Goal: Task Accomplishment & Management: Use online tool/utility

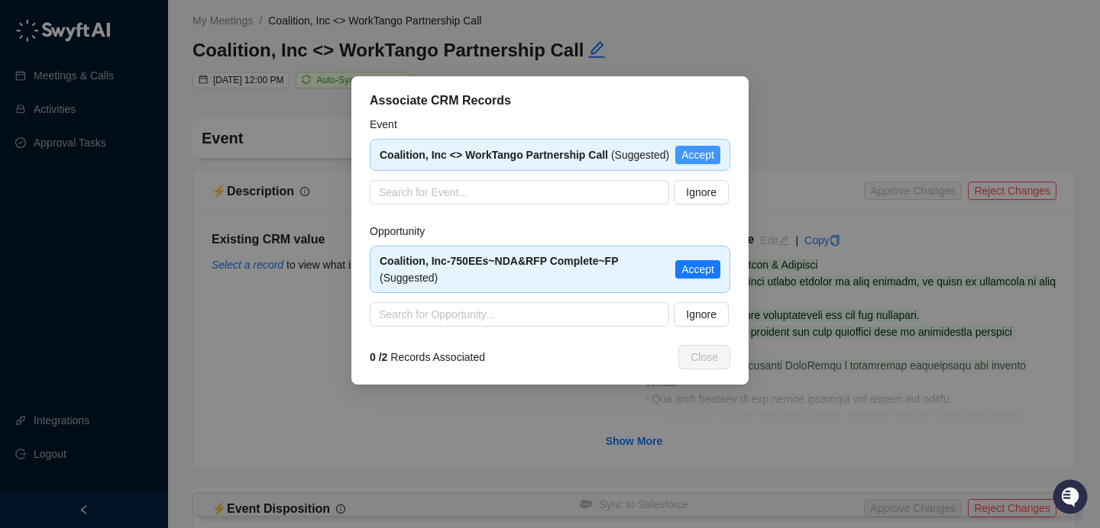
click at [710, 149] on span "Accept" at bounding box center [697, 155] width 33 height 17
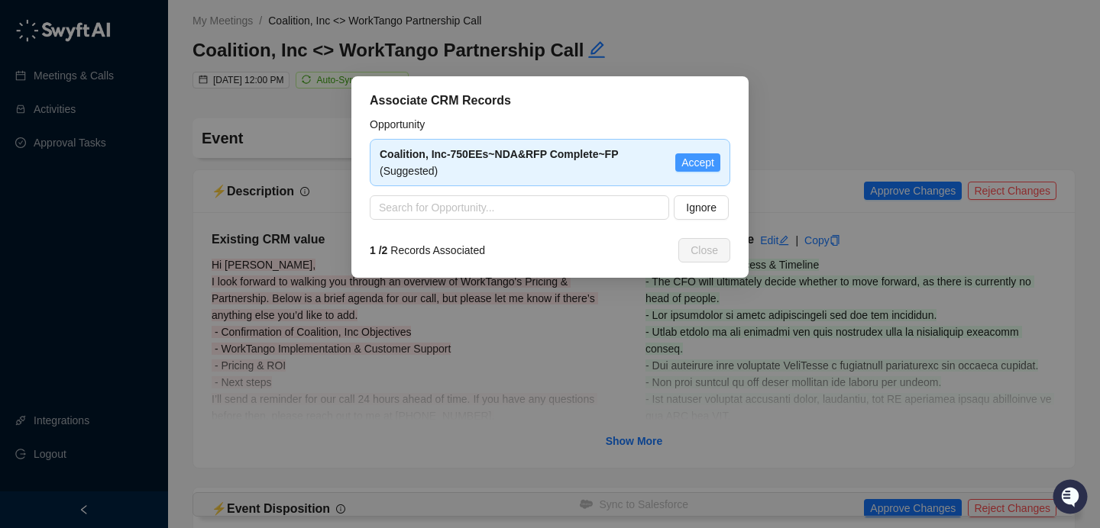
click at [696, 158] on span "Accept" at bounding box center [697, 162] width 33 height 17
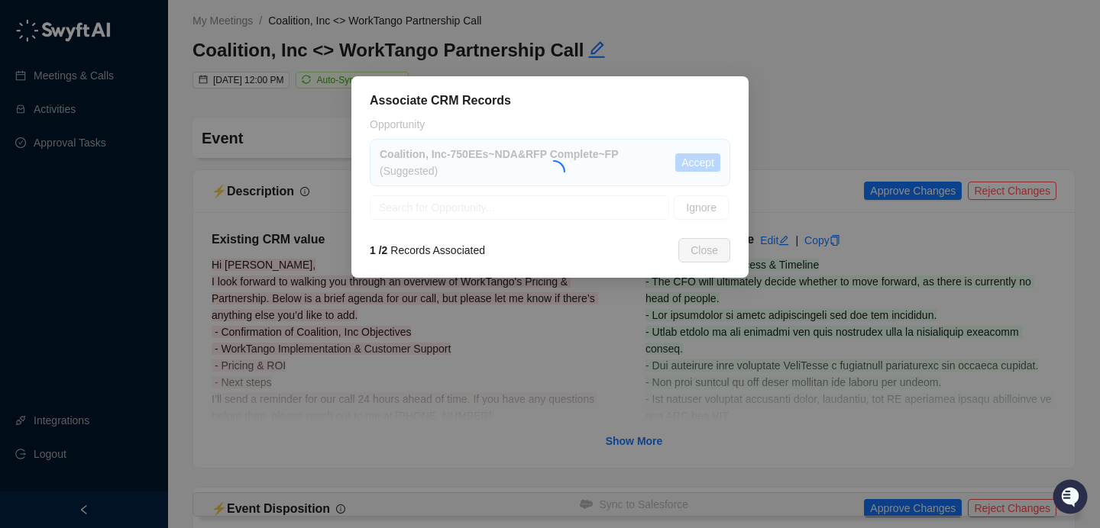
type textarea "**********"
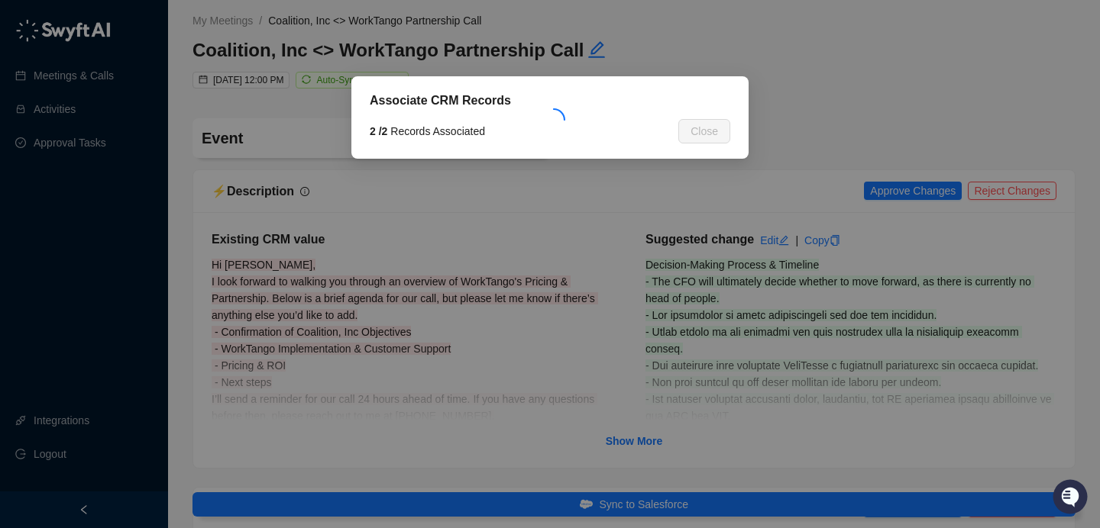
type input "**********"
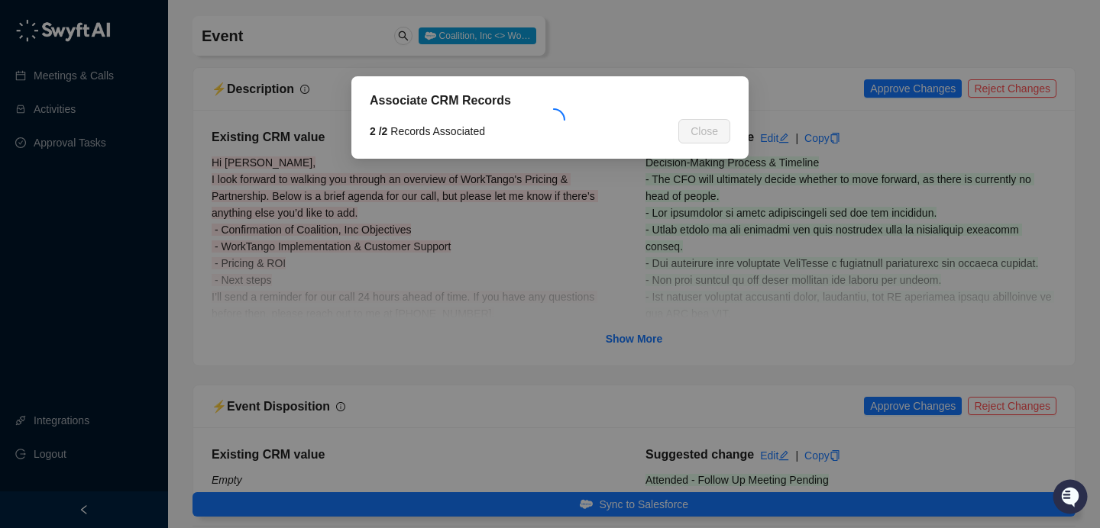
scroll to position [112, 0]
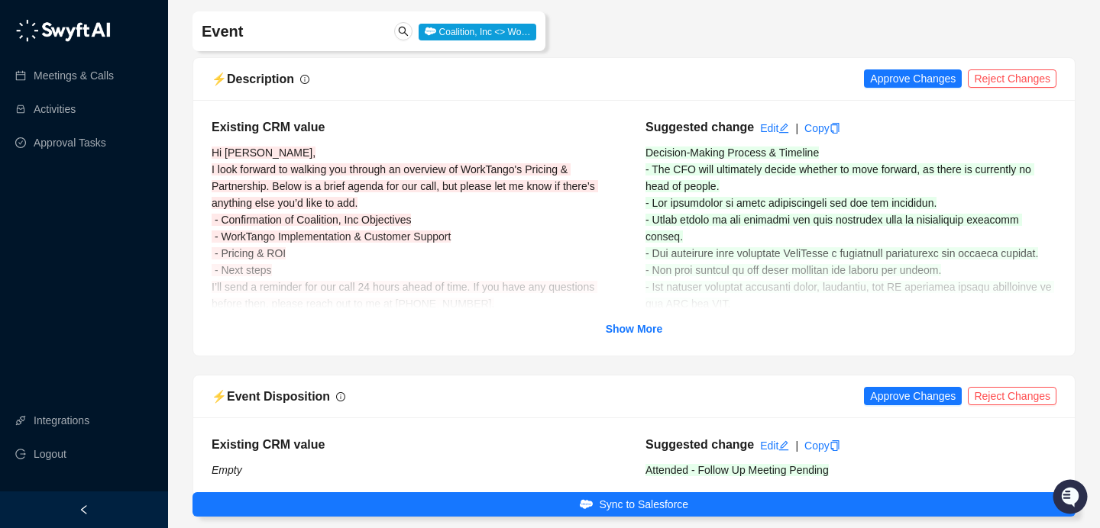
click at [639, 323] on strong "Show More" at bounding box center [634, 329] width 57 height 12
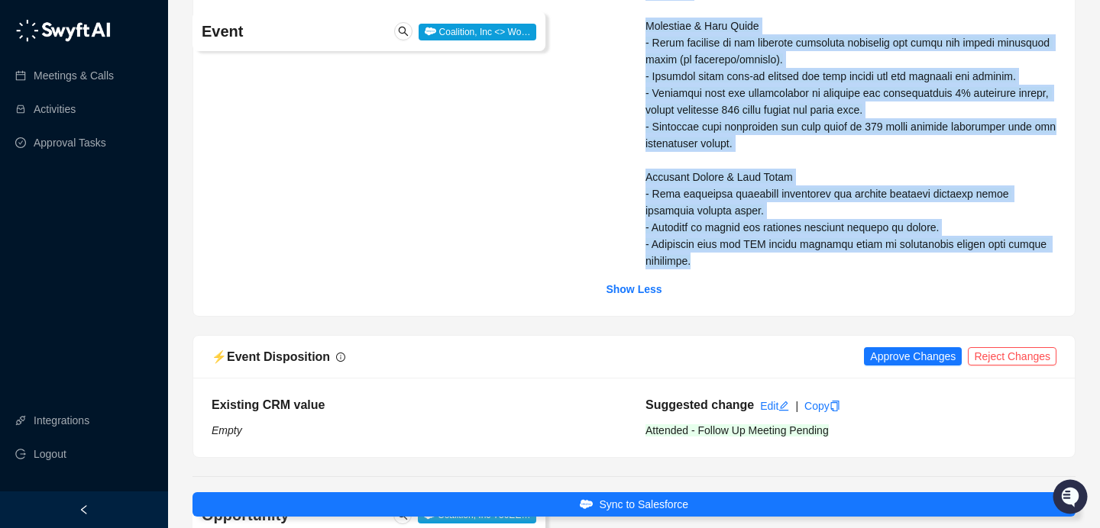
drag, startPoint x: 654, startPoint y: 157, endPoint x: 771, endPoint y: 263, distance: 158.4
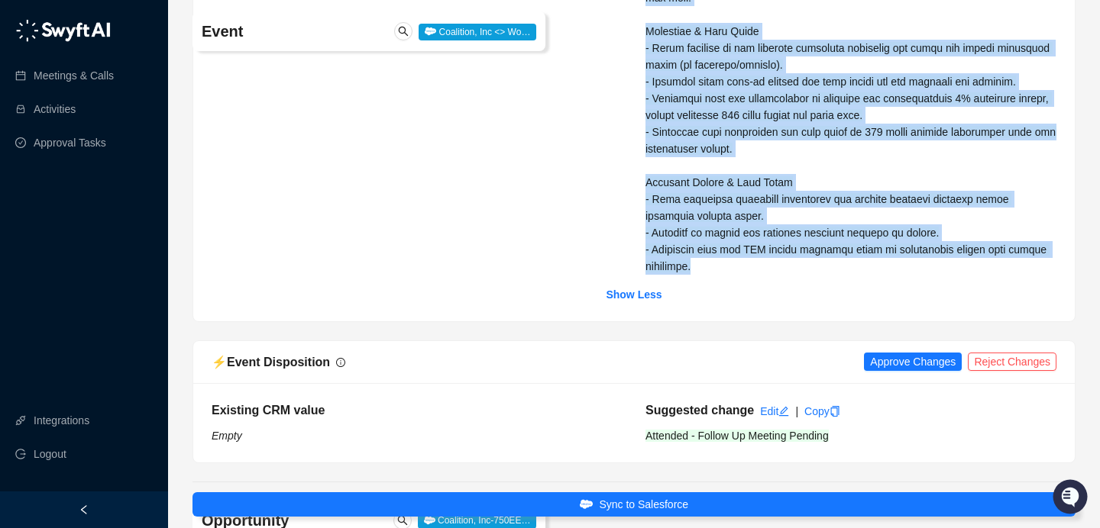
copy div "Decision-Making Process & Timeline - The CFO will ultimately decide whether to …"
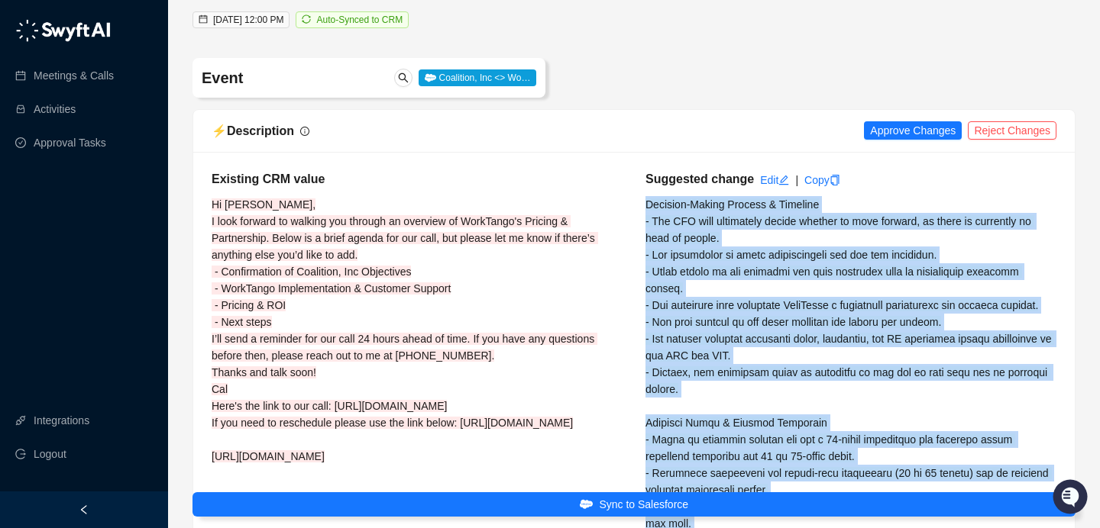
scroll to position [0, 0]
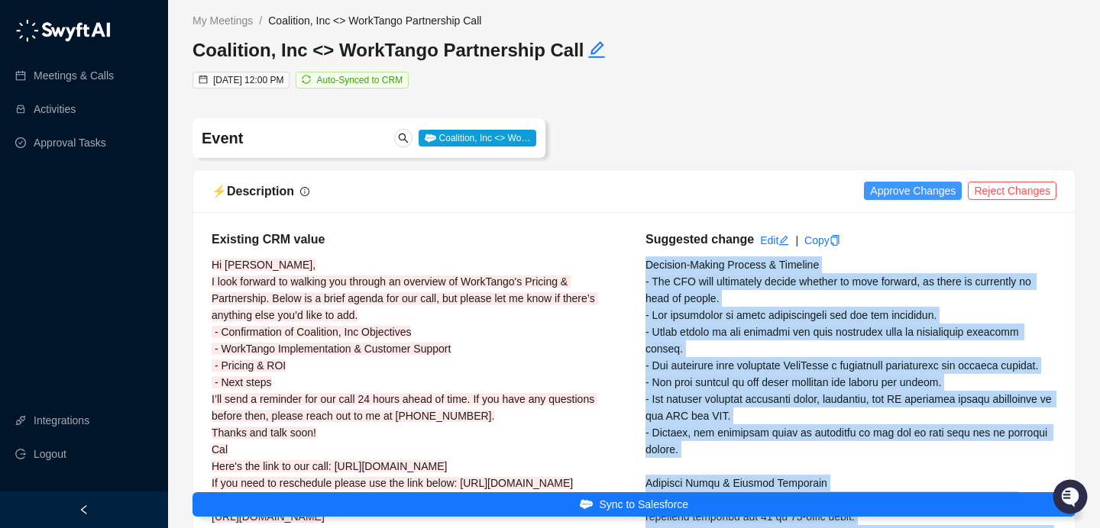
click at [902, 186] on span "Approve Changes" at bounding box center [913, 191] width 86 height 17
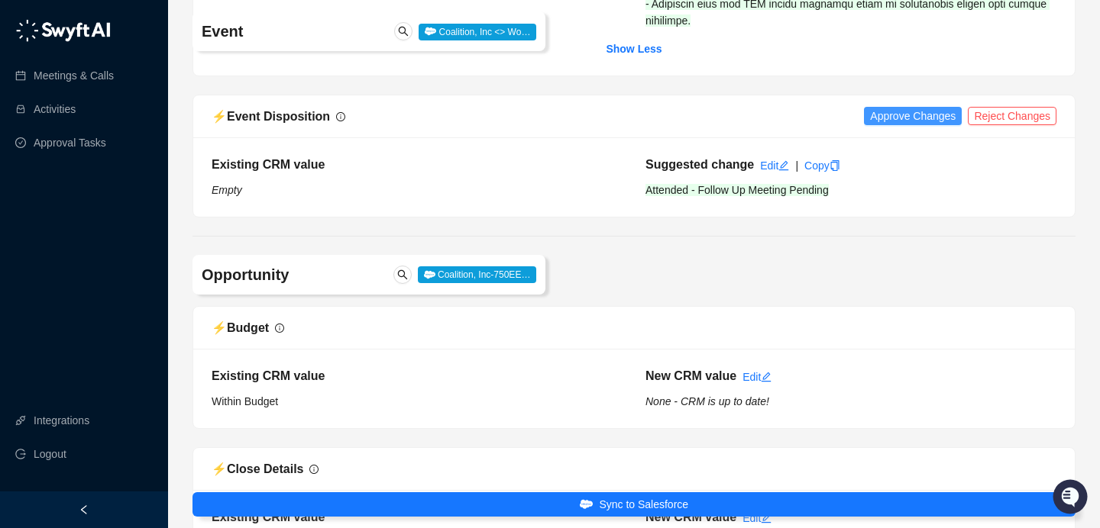
scroll to position [837, 0]
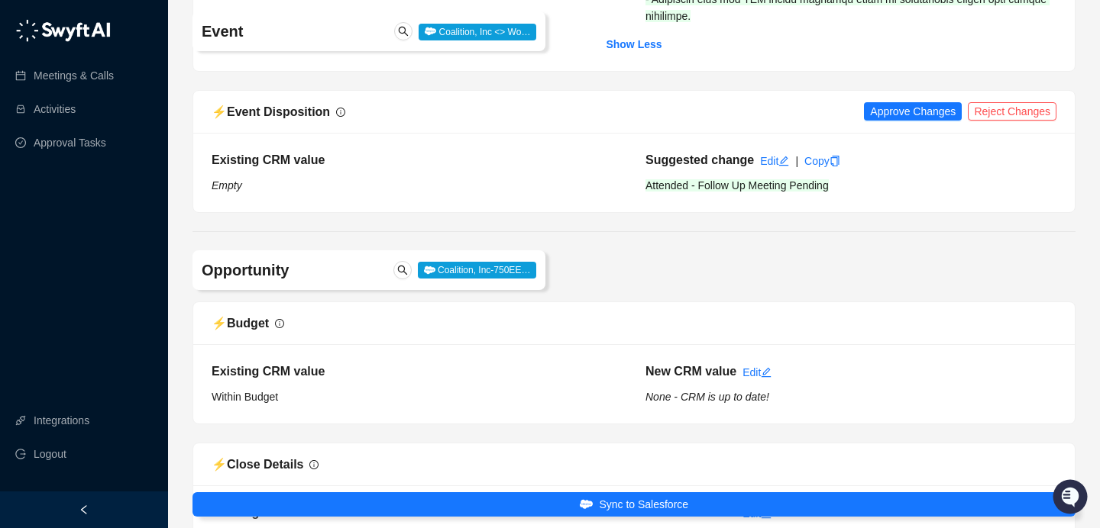
click at [911, 118] on div "⚡️ Event Disposition Approve Changes Reject Changes" at bounding box center [633, 112] width 881 height 43
drag, startPoint x: 908, startPoint y: 124, endPoint x: 917, endPoint y: 196, distance: 72.4
click at [907, 120] on span "Approve Changes" at bounding box center [913, 111] width 86 height 17
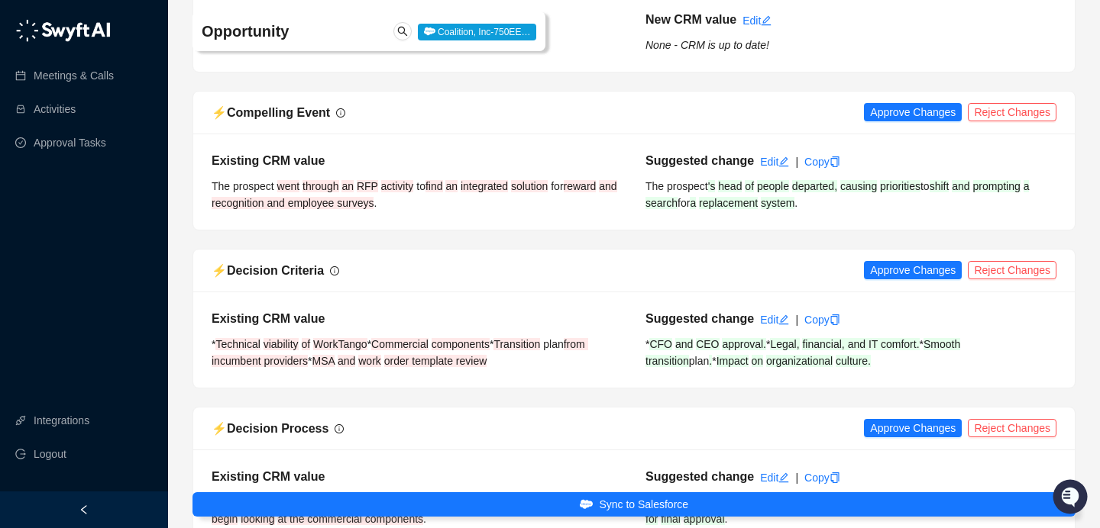
scroll to position [1617, 0]
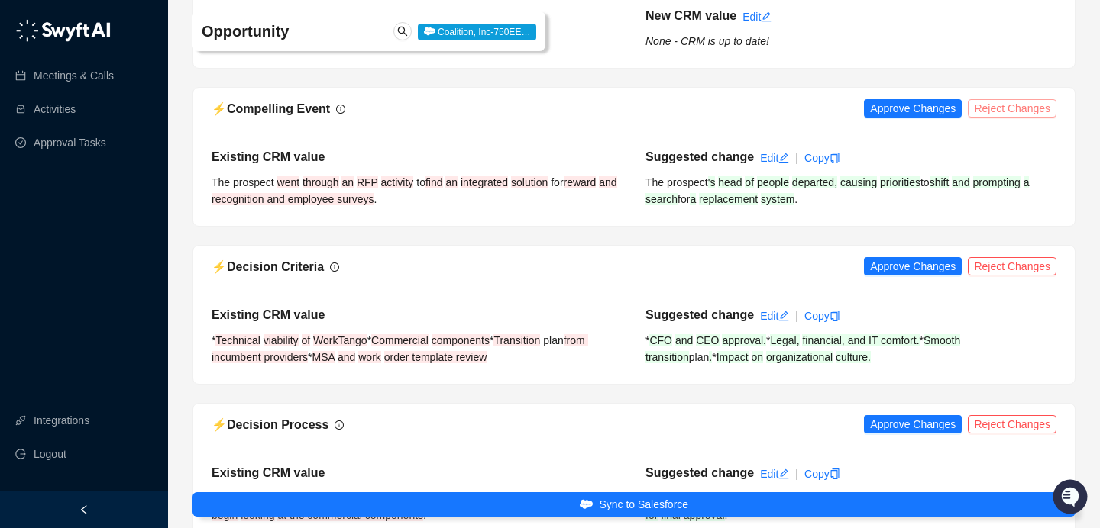
click at [1017, 117] on span "Reject Changes" at bounding box center [1012, 108] width 76 height 17
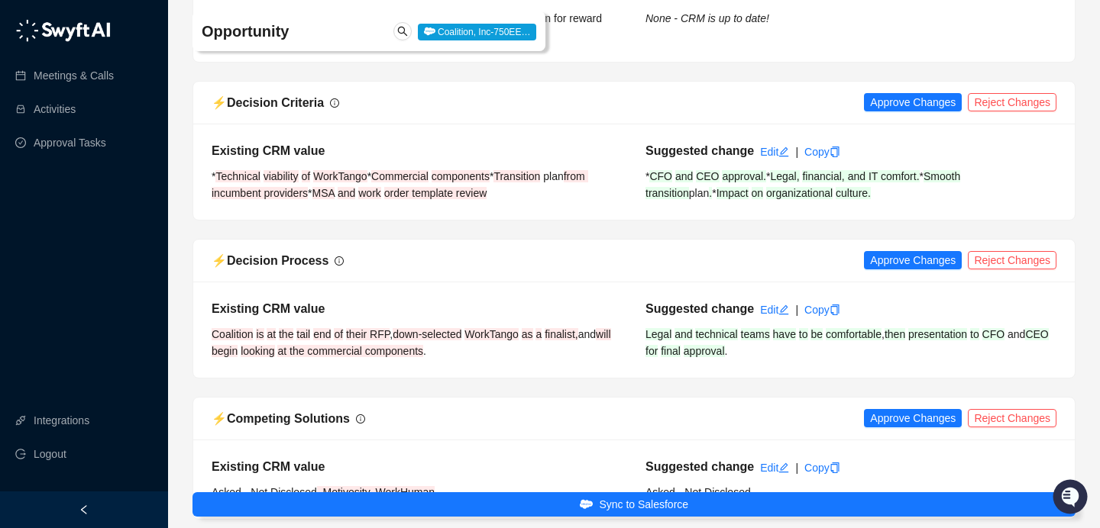
scroll to position [1784, 0]
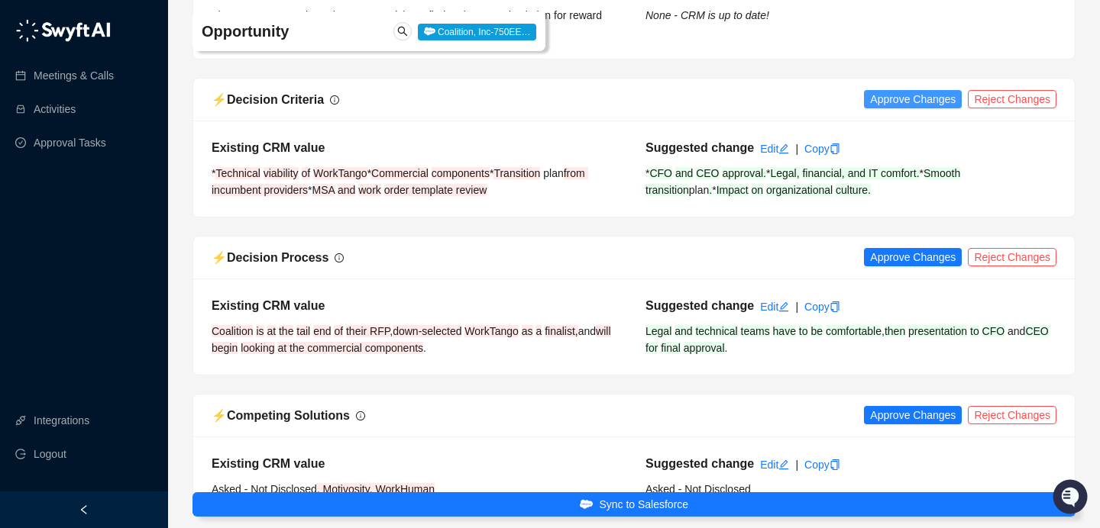
click at [907, 108] on span "Approve Changes" at bounding box center [913, 99] width 86 height 17
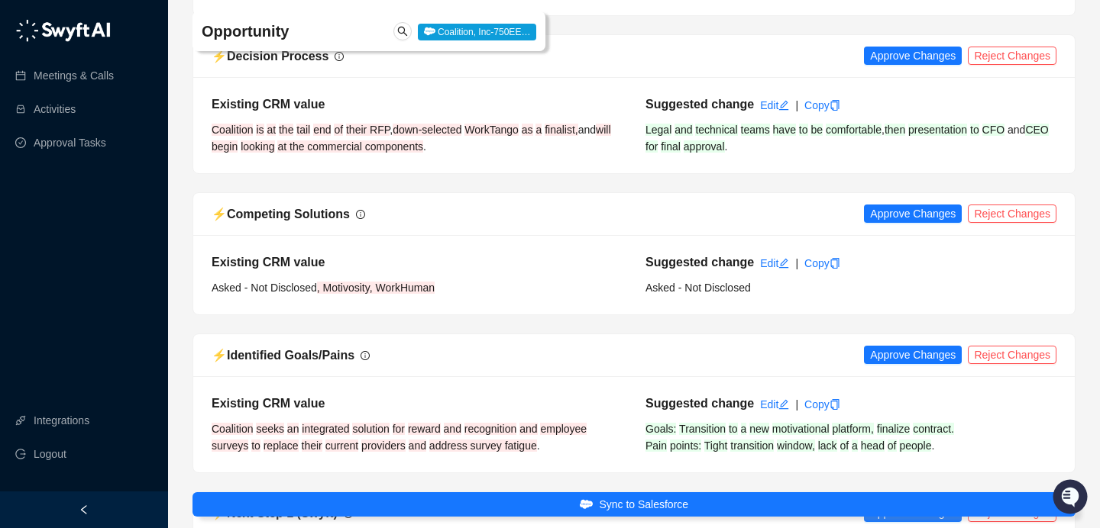
scroll to position [1992, 0]
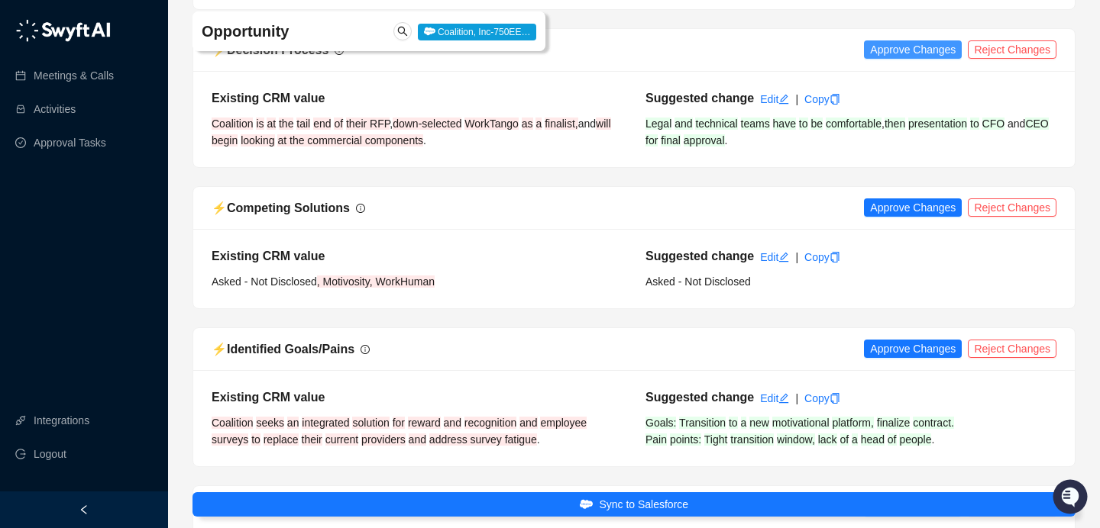
click at [928, 58] on span "Approve Changes" at bounding box center [913, 49] width 86 height 17
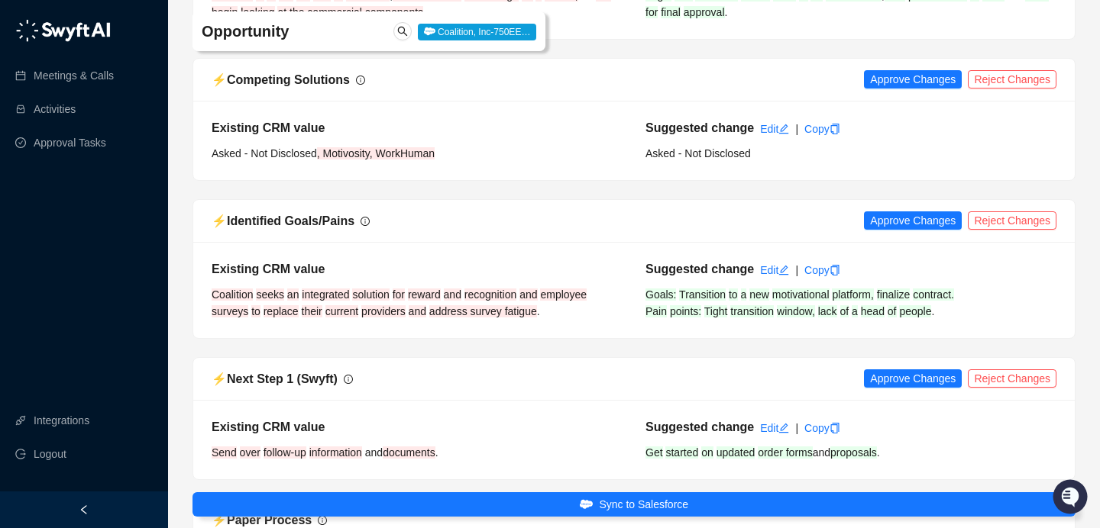
scroll to position [2186, 0]
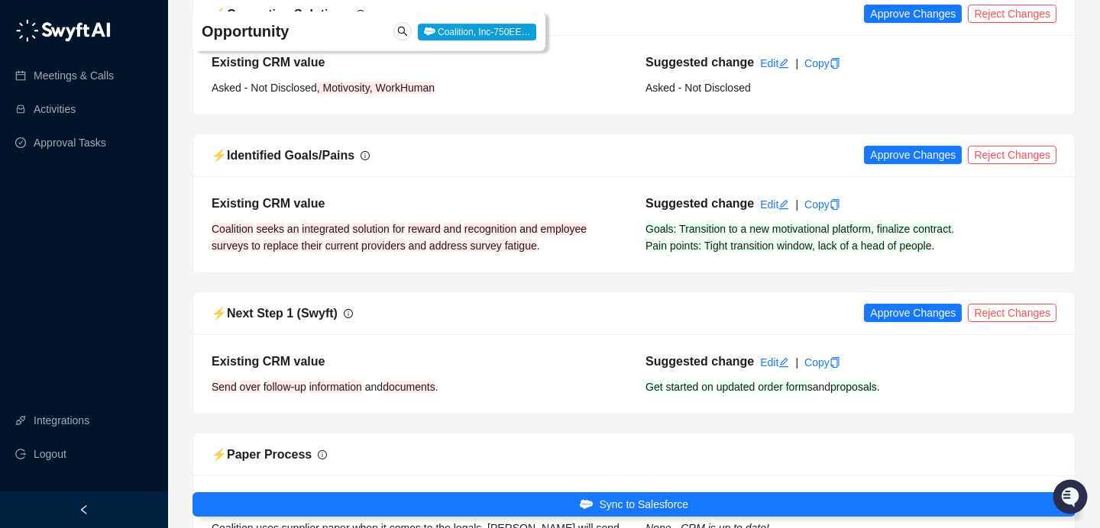
drag, startPoint x: 1013, startPoint y: 63, endPoint x: 983, endPoint y: 130, distance: 72.8
click at [1012, 22] on span "Reject Changes" at bounding box center [1012, 13] width 76 height 17
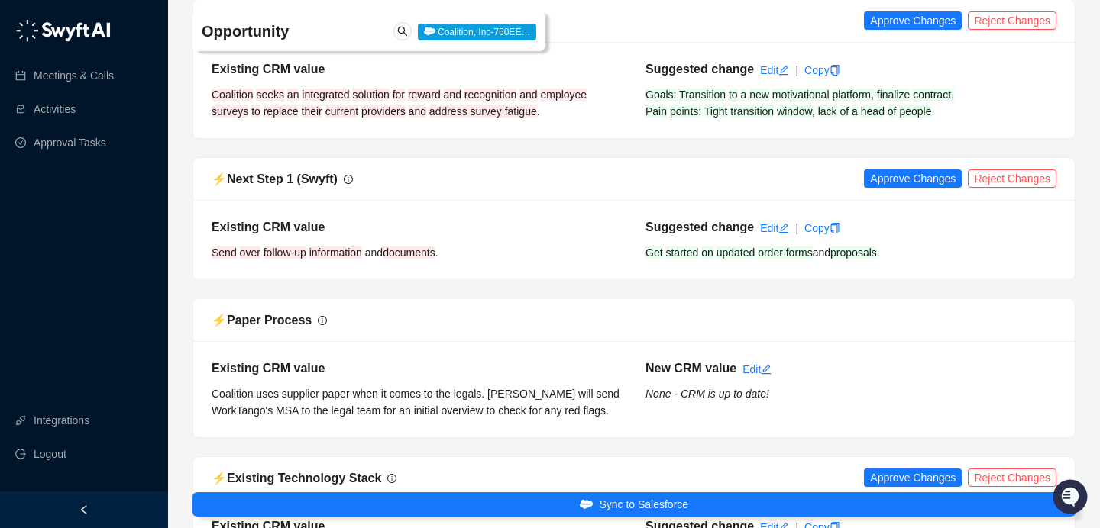
scroll to position [2315, 0]
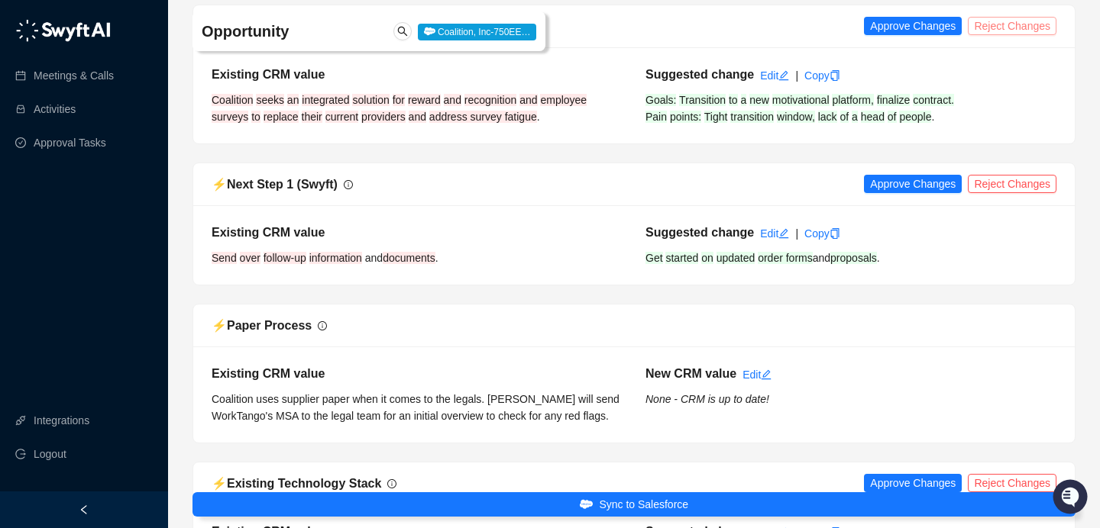
click at [1004, 34] on span "Reject Changes" at bounding box center [1012, 26] width 76 height 17
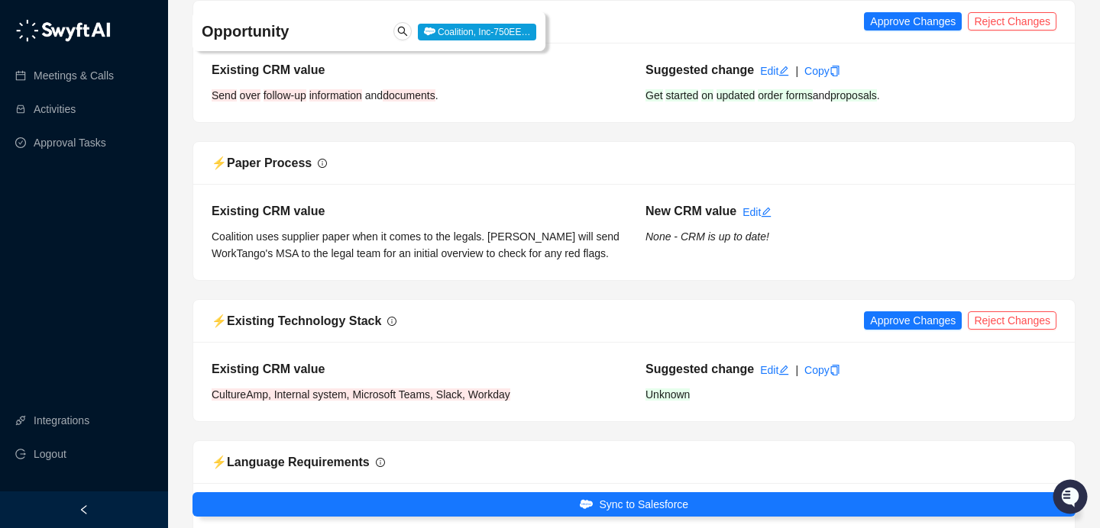
scroll to position [2489, 0]
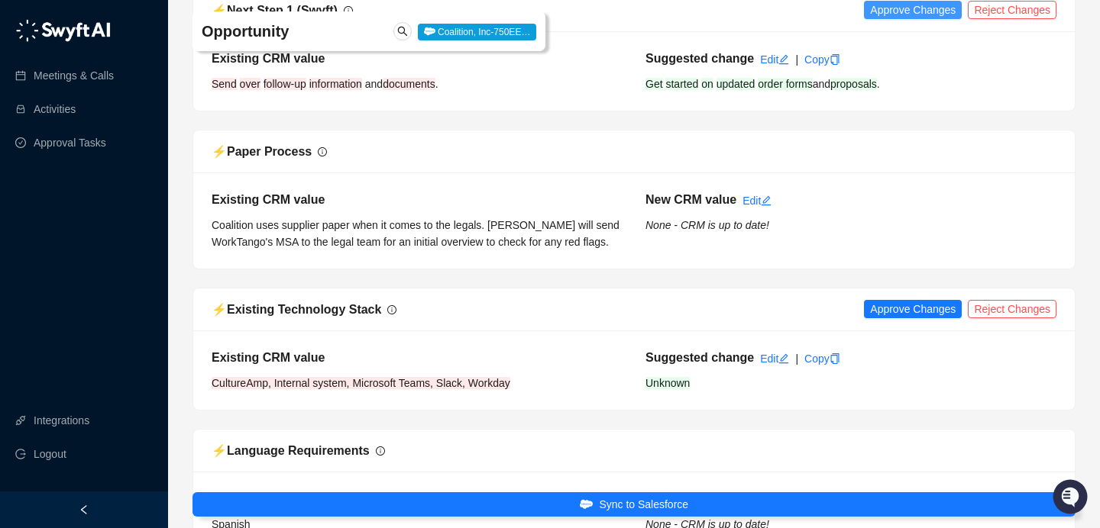
click at [918, 18] on span "Approve Changes" at bounding box center [913, 10] width 86 height 17
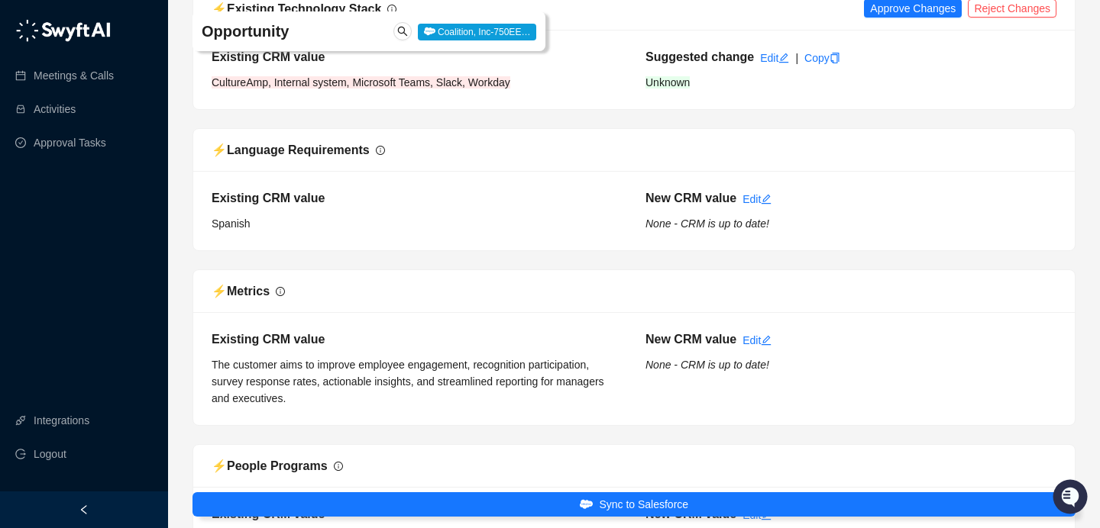
scroll to position [2792, 0]
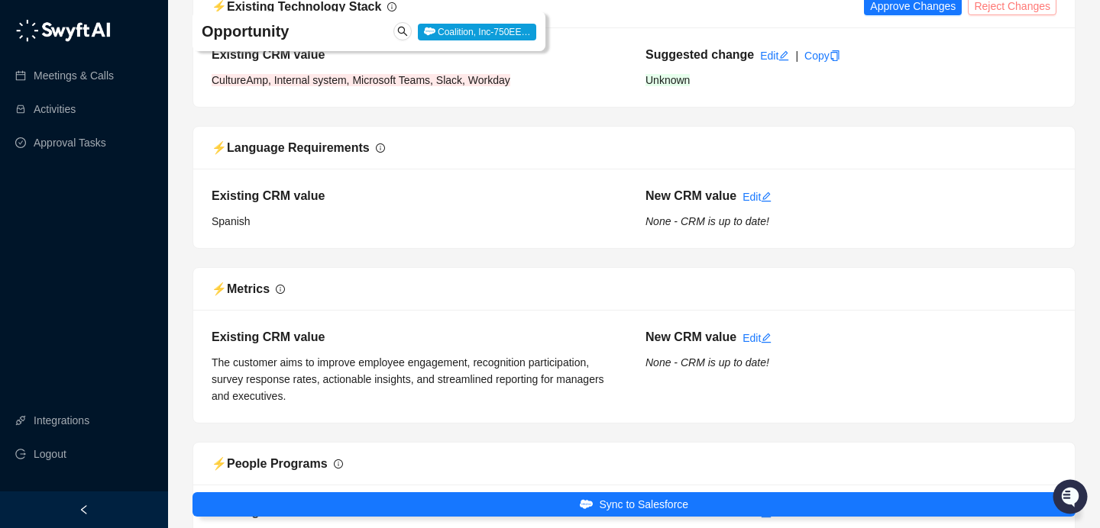
click at [1017, 15] on span "Reject Changes" at bounding box center [1012, 6] width 76 height 17
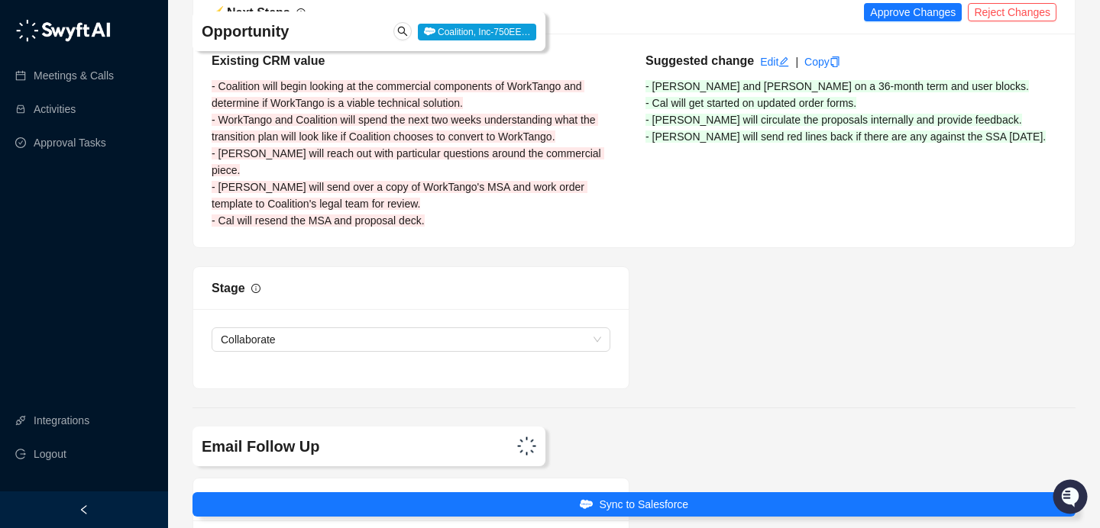
drag, startPoint x: 939, startPoint y: 76, endPoint x: 945, endPoint y: 128, distance: 52.2
click at [939, 21] on span "Approve Changes" at bounding box center [913, 12] width 86 height 17
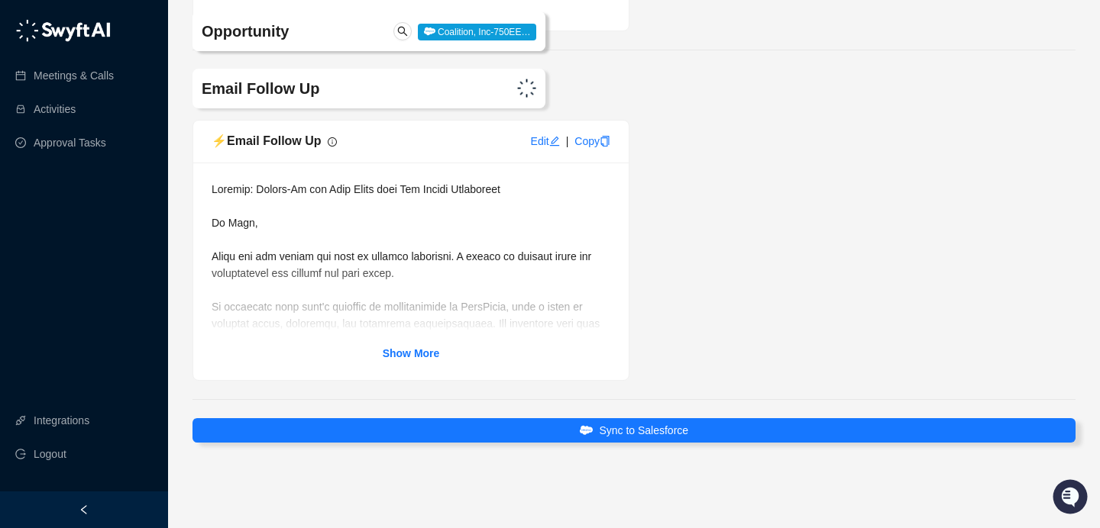
scroll to position [4076, 0]
drag, startPoint x: 430, startPoint y: 356, endPoint x: 567, endPoint y: 380, distance: 138.9
click at [433, 356] on strong "Show More" at bounding box center [411, 353] width 57 height 12
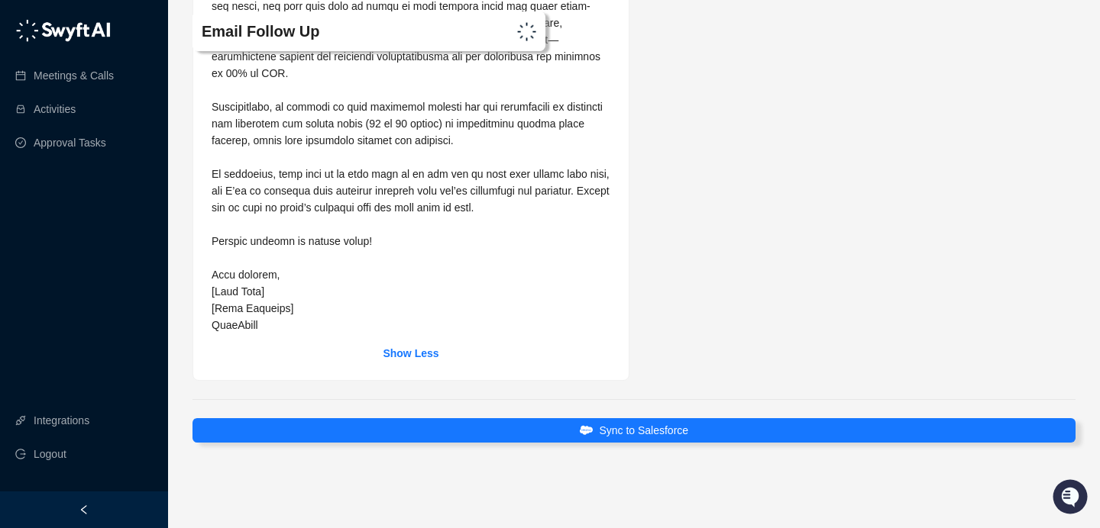
scroll to position [4365, 0]
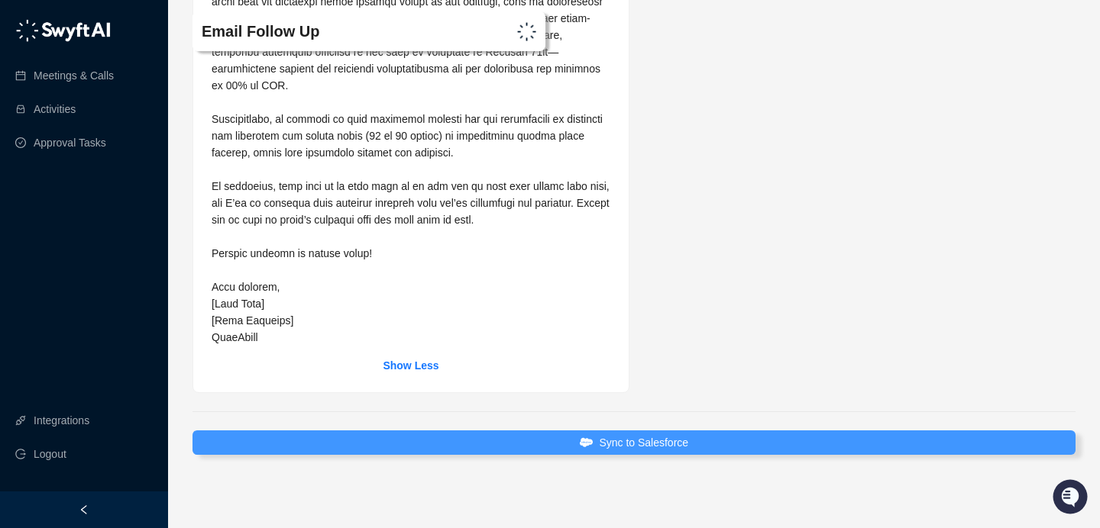
drag, startPoint x: 619, startPoint y: 470, endPoint x: 629, endPoint y: 466, distance: 9.9
click at [619, 451] on span "Sync to Salesforce" at bounding box center [643, 443] width 89 height 17
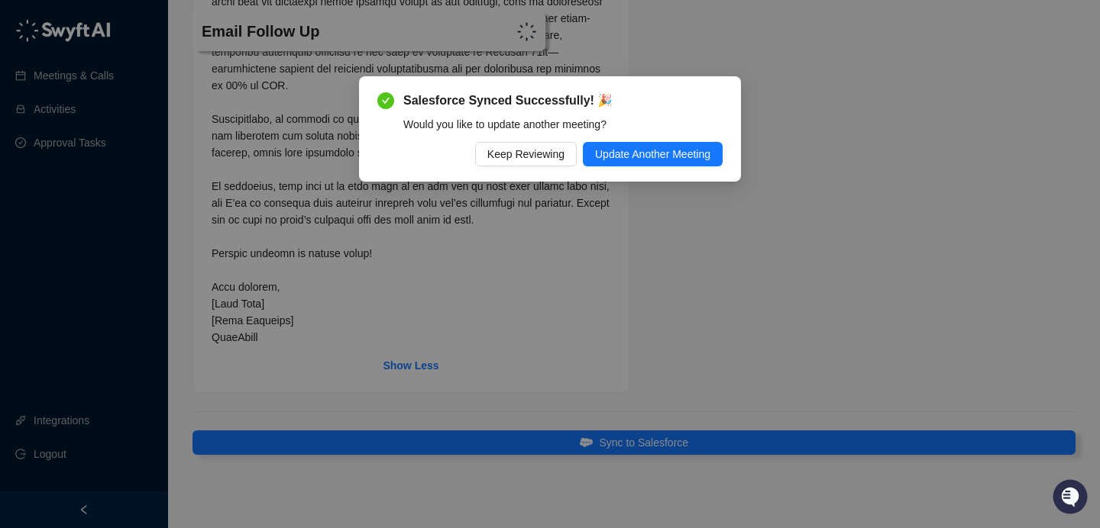
click at [525, 148] on span "Keep Reviewing" at bounding box center [525, 154] width 77 height 17
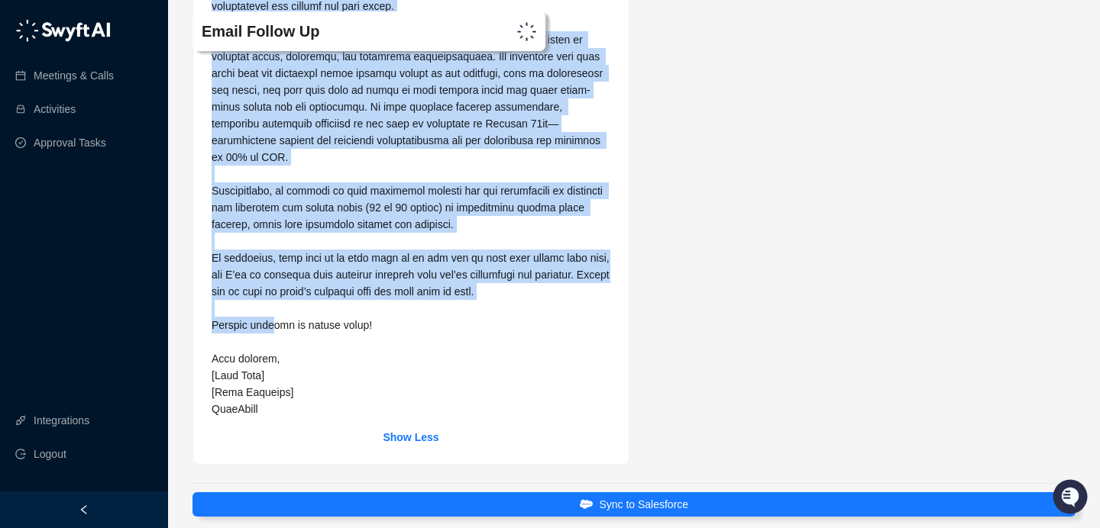
scroll to position [4258, 0]
drag, startPoint x: 223, startPoint y: 151, endPoint x: 389, endPoint y: 325, distance: 240.9
click at [390, 325] on div at bounding box center [411, 166] width 399 height 504
copy span "Lo Ipsu, Dolor sit ame consec adi elit se doeiusm temporinc. U labore et dolore…"
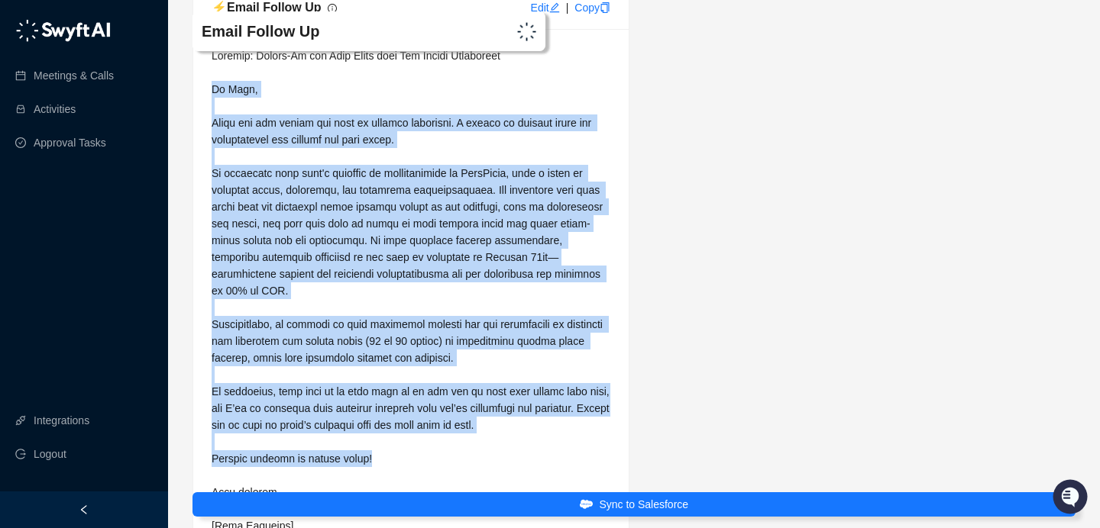
click at [594, 189] on span at bounding box center [412, 299] width 401 height 499
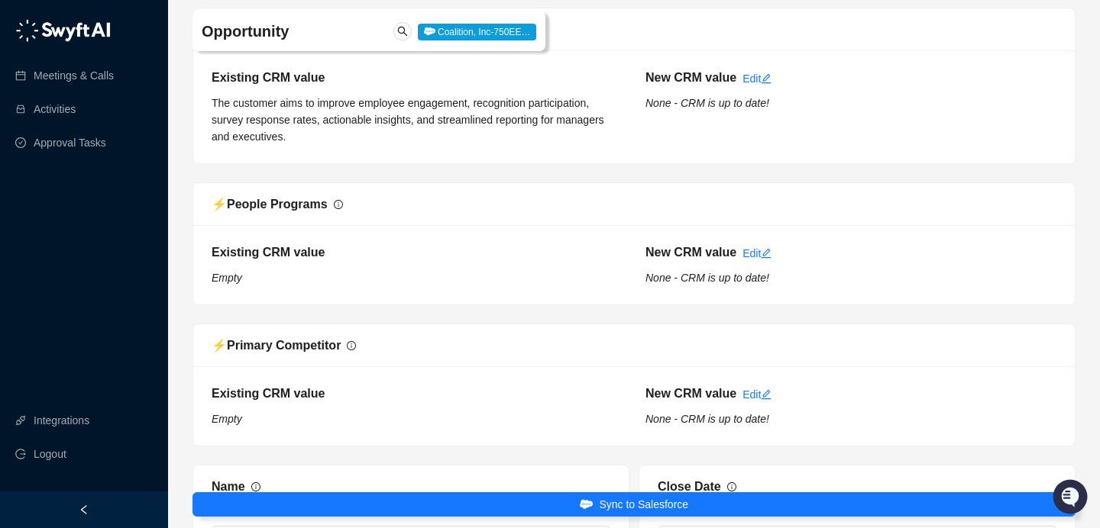
scroll to position [3001, 0]
